Goal: Information Seeking & Learning: Compare options

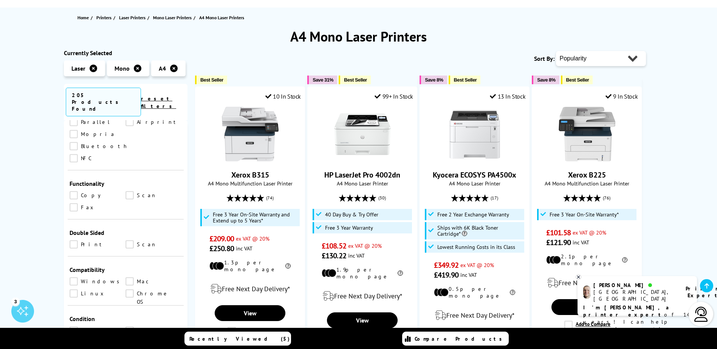
scroll to position [340, 0]
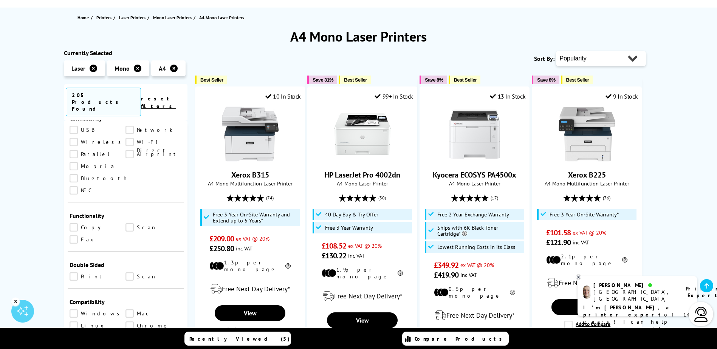
click at [81, 223] on link "Copy" at bounding box center [98, 227] width 56 height 8
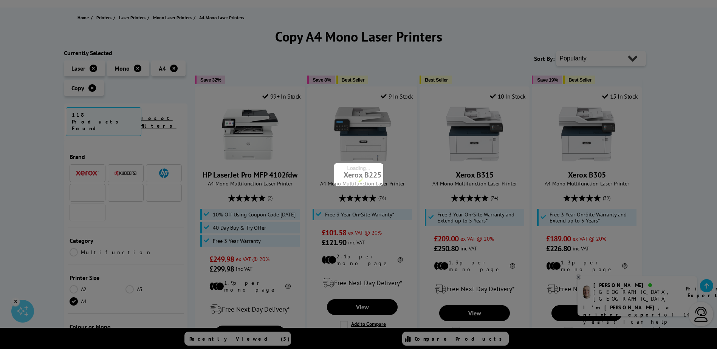
scroll to position [340, 0]
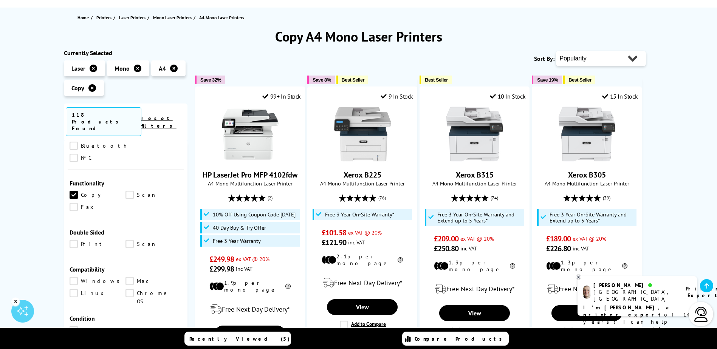
click at [128, 191] on link "Scan" at bounding box center [153, 195] width 56 height 8
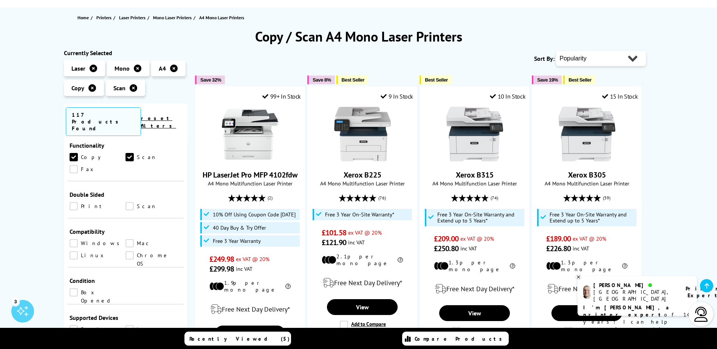
click at [76, 202] on link "Print" at bounding box center [98, 206] width 56 height 8
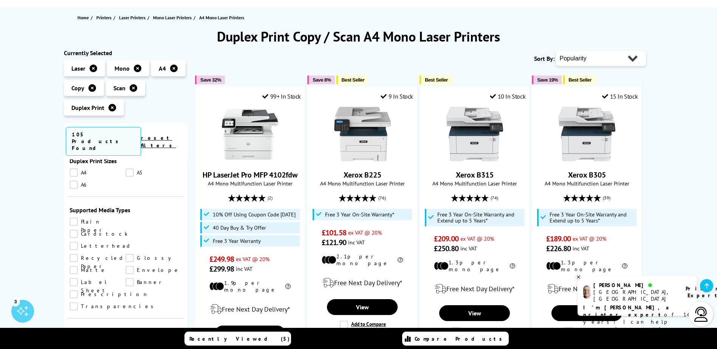
scroll to position [680, 0]
click at [625, 59] on select "Popularity Rating Price - Low to High Price - High to Low Running Costs - Low t…" at bounding box center [601, 58] width 90 height 15
select select "Price Ascending"
click at [556, 51] on select "Popularity Rating Price - Low to High Price - High to Low Running Costs - Low t…" at bounding box center [601, 58] width 90 height 15
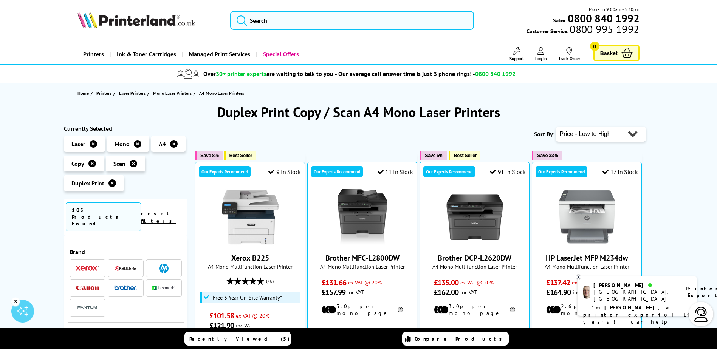
click at [90, 260] on li at bounding box center [88, 269] width 36 height 18
click at [90, 266] on img at bounding box center [87, 268] width 23 height 5
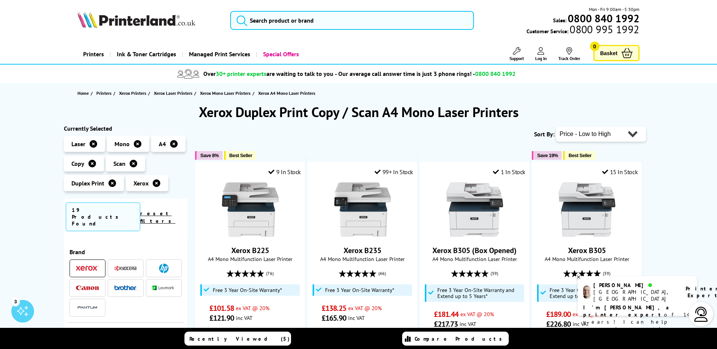
click at [156, 264] on span at bounding box center [163, 268] width 23 height 9
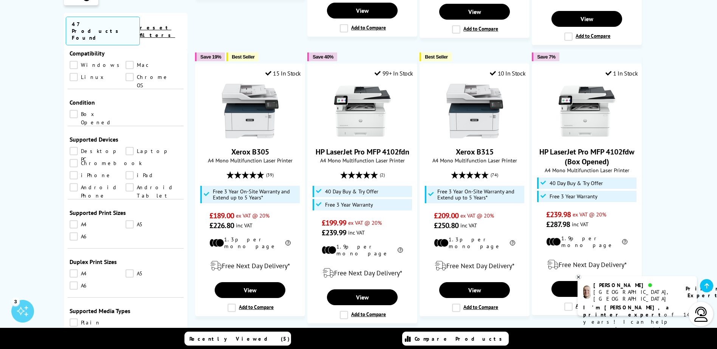
scroll to position [680, 0]
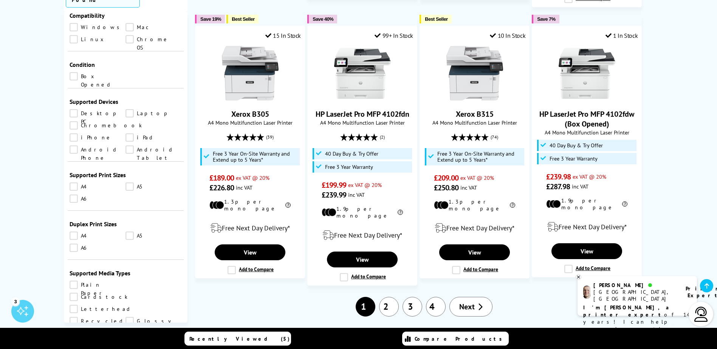
click at [390, 297] on link "2" at bounding box center [389, 307] width 20 height 20
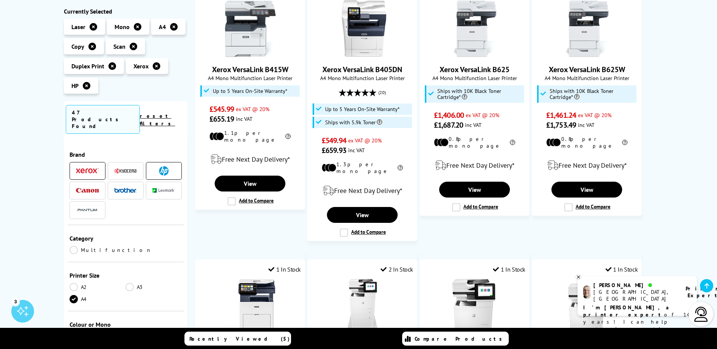
scroll to position [340, 0]
